Goal: Find specific page/section: Find specific page/section

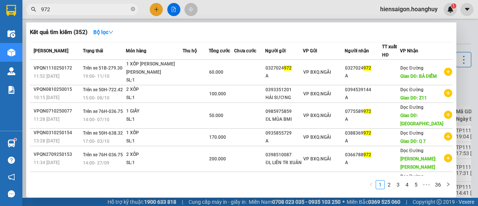
scroll to position [102, 0]
click at [132, 12] on span at bounding box center [133, 9] width 4 height 7
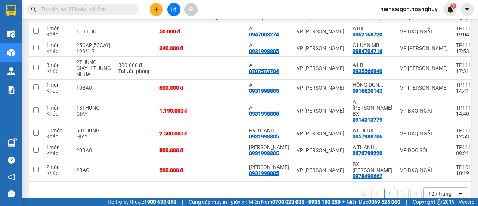
click at [111, 13] on input "text" at bounding box center [85, 9] width 88 height 8
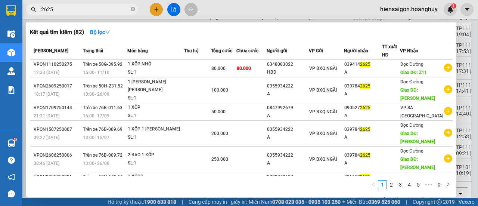
type input "2625"
click at [130, 9] on span "2625" at bounding box center [82, 9] width 112 height 11
click at [131, 9] on icon "close-circle" at bounding box center [133, 9] width 4 height 4
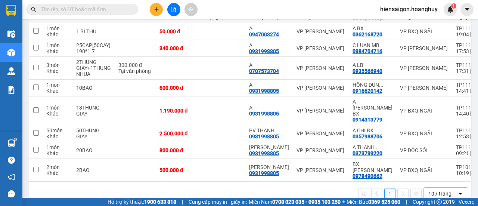
click at [118, 10] on input "text" at bounding box center [85, 9] width 88 height 8
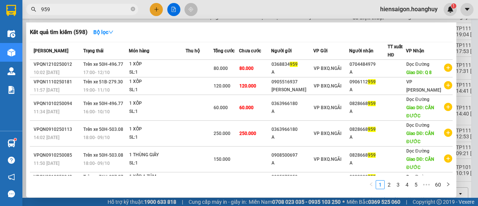
type input "959"
click at [132, 10] on icon "close-circle" at bounding box center [133, 9] width 4 height 4
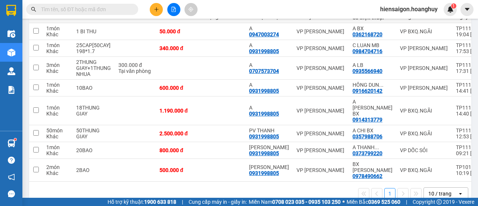
click at [251, 13] on div "Kết quả [PERSON_NAME] ( 598 ) Bộ lọc Mã ĐH Trạng thái Món hàng Thu hộ [PERSON_N…" at bounding box center [239, 9] width 478 height 19
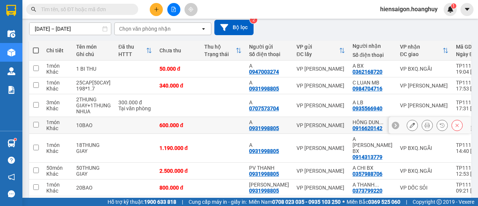
scroll to position [0, 0]
